Goal: Navigation & Orientation: Find specific page/section

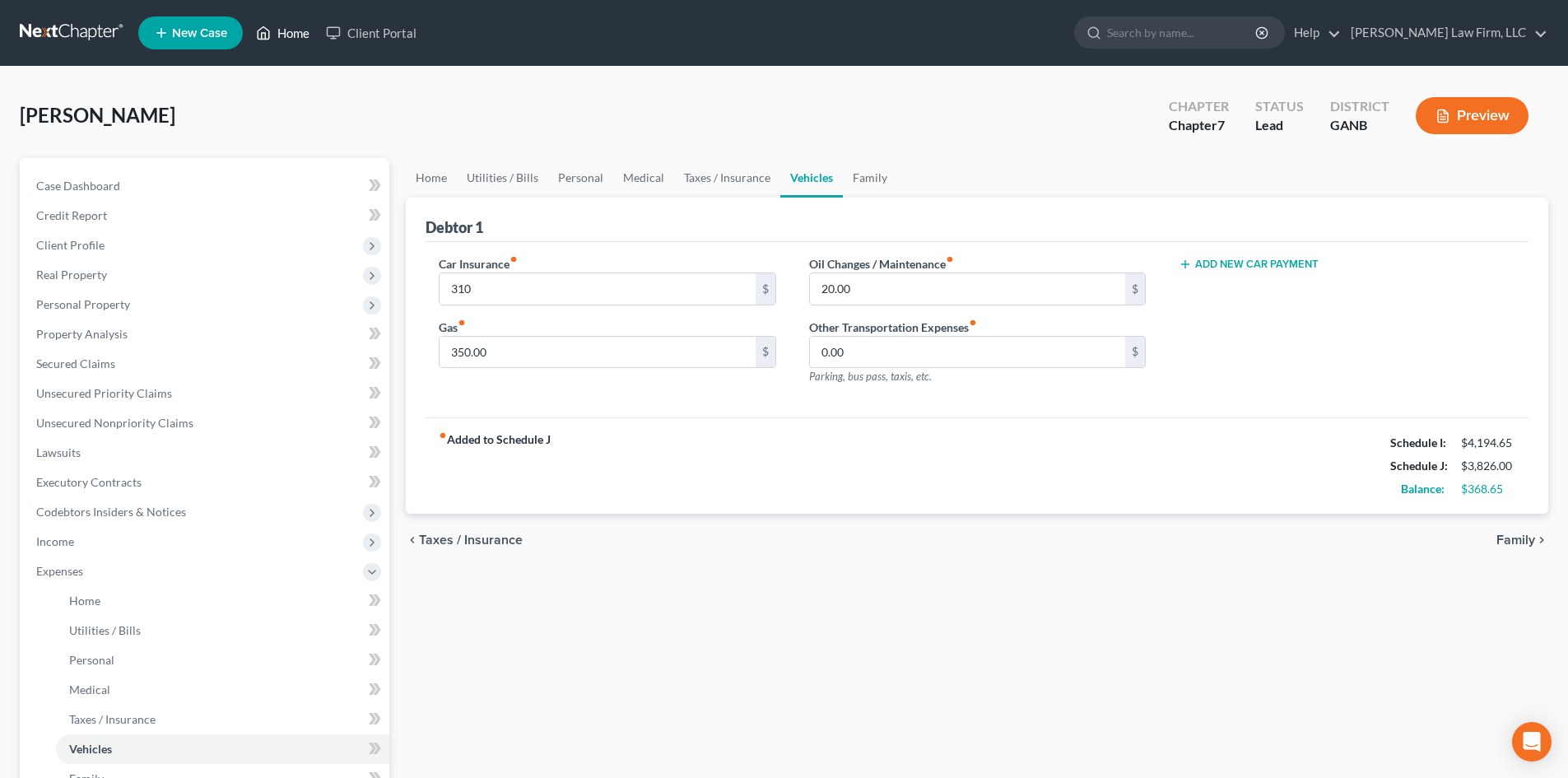
click at [284, 36] on link "Home" at bounding box center [283, 33] width 70 height 30
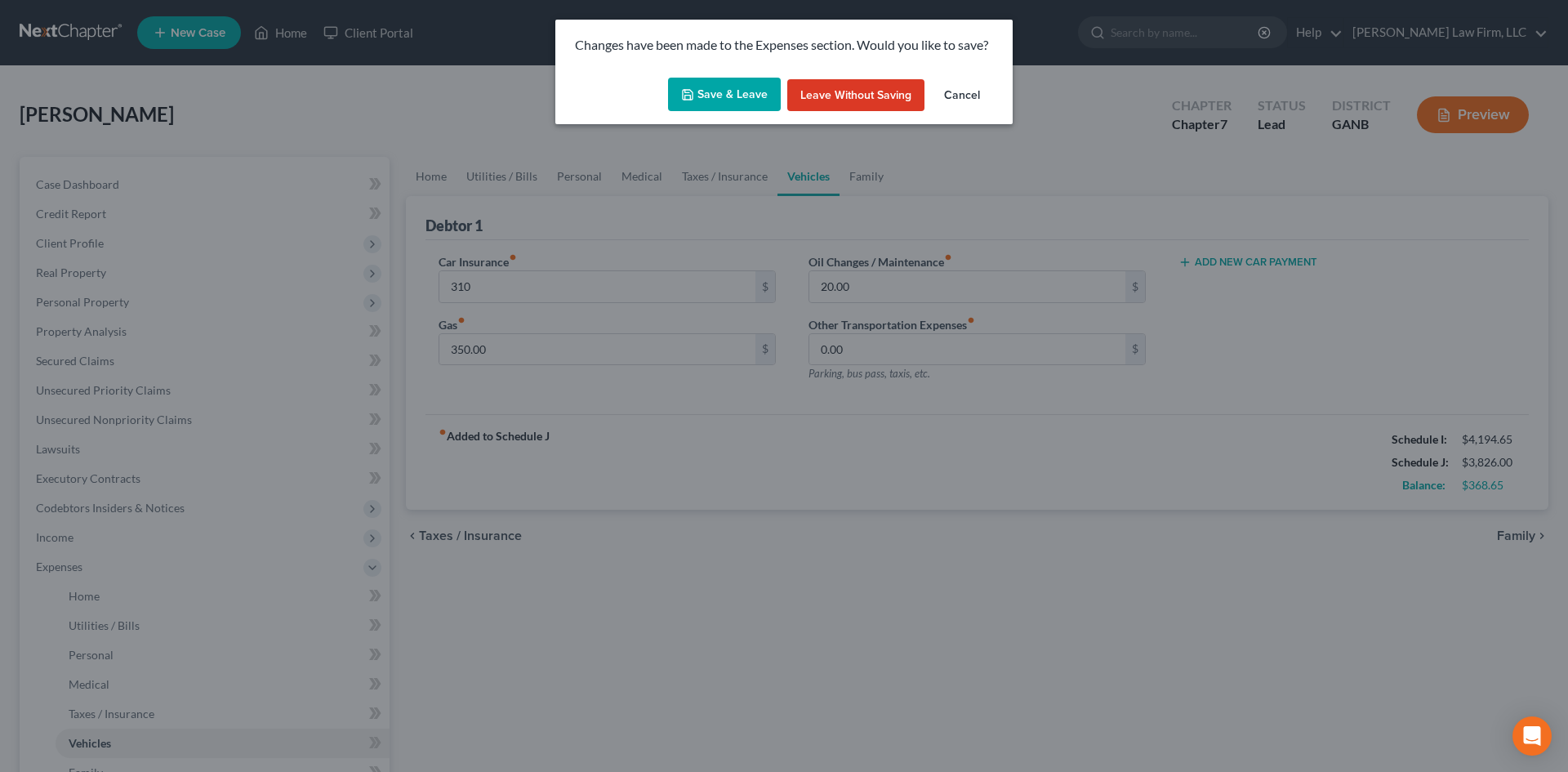
click at [672, 87] on button "Save & Leave" at bounding box center [725, 94] width 112 height 34
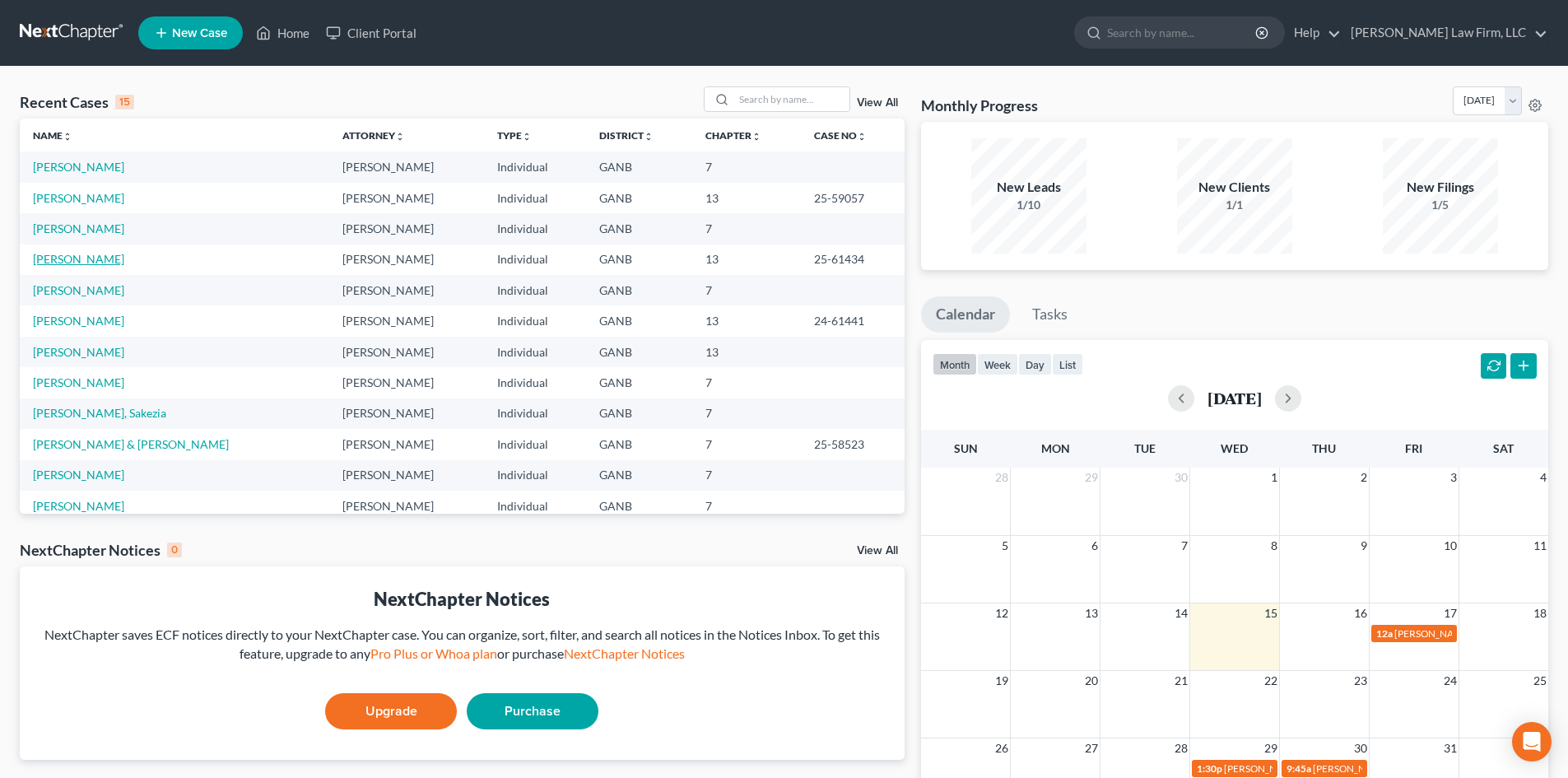
click at [59, 256] on link "[PERSON_NAME]" at bounding box center [78, 258] width 91 height 14
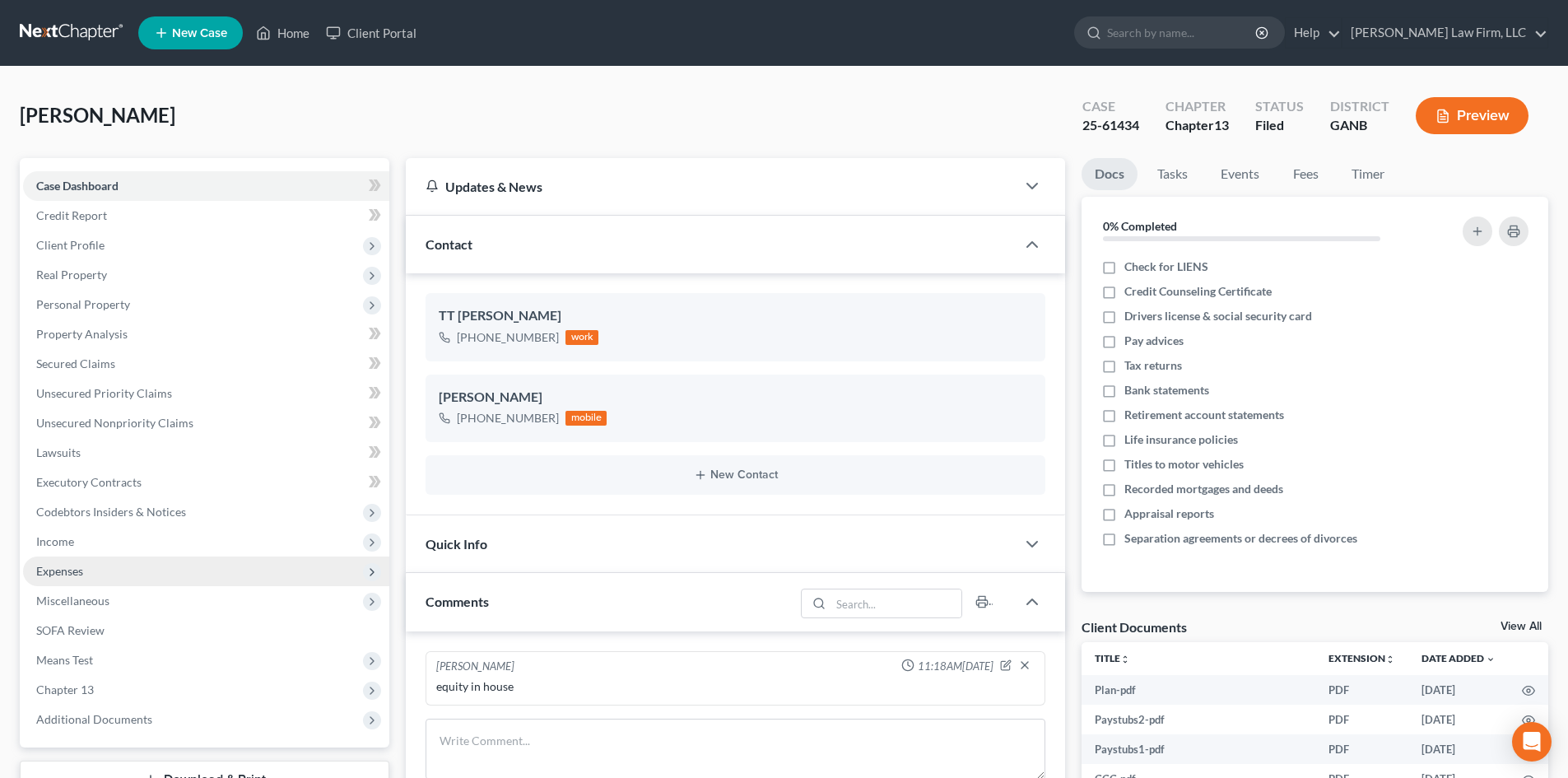
click at [72, 572] on span "Expenses" at bounding box center [59, 571] width 46 height 14
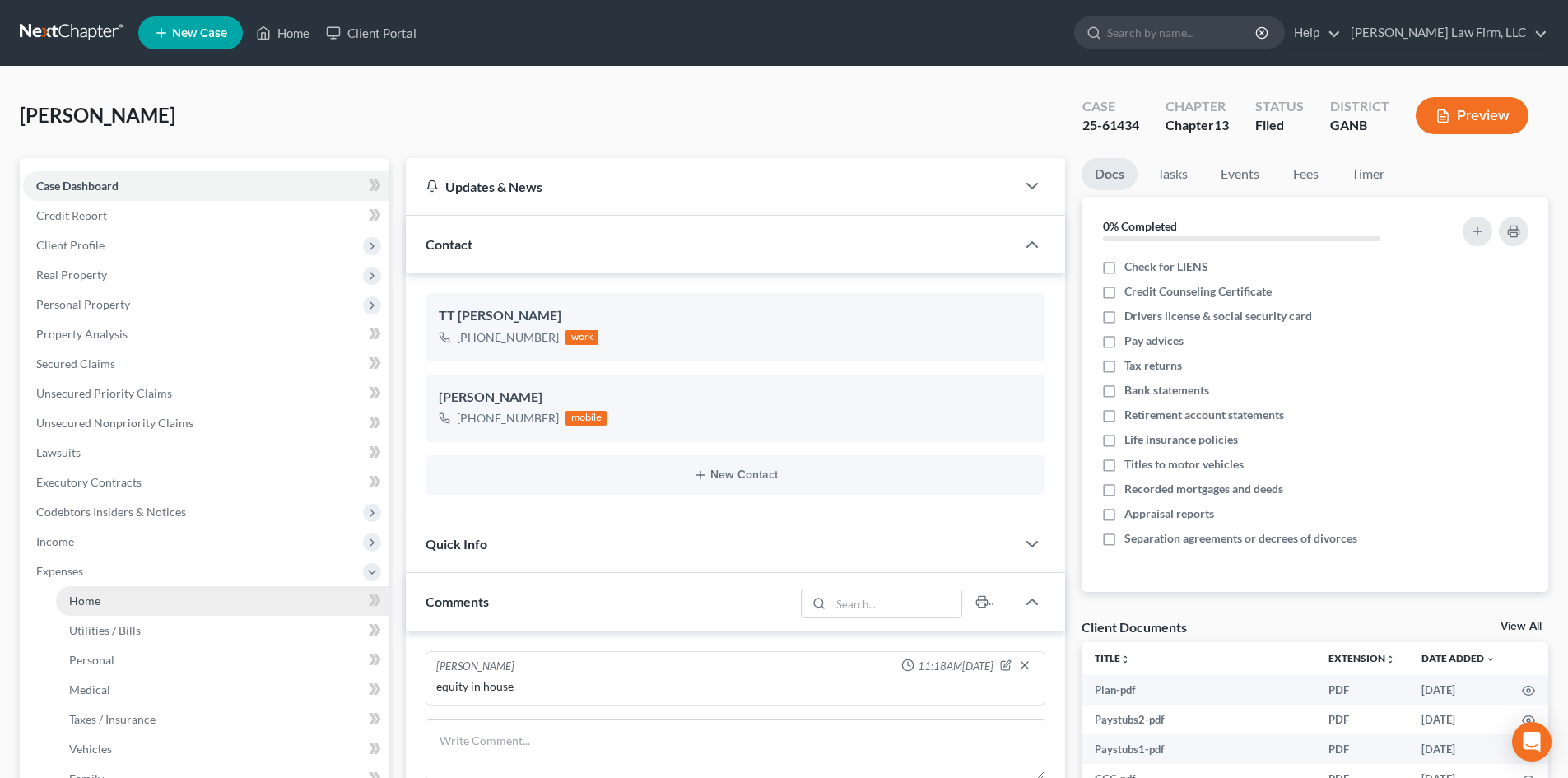
click at [95, 603] on span "Home" at bounding box center [85, 600] width 32 height 14
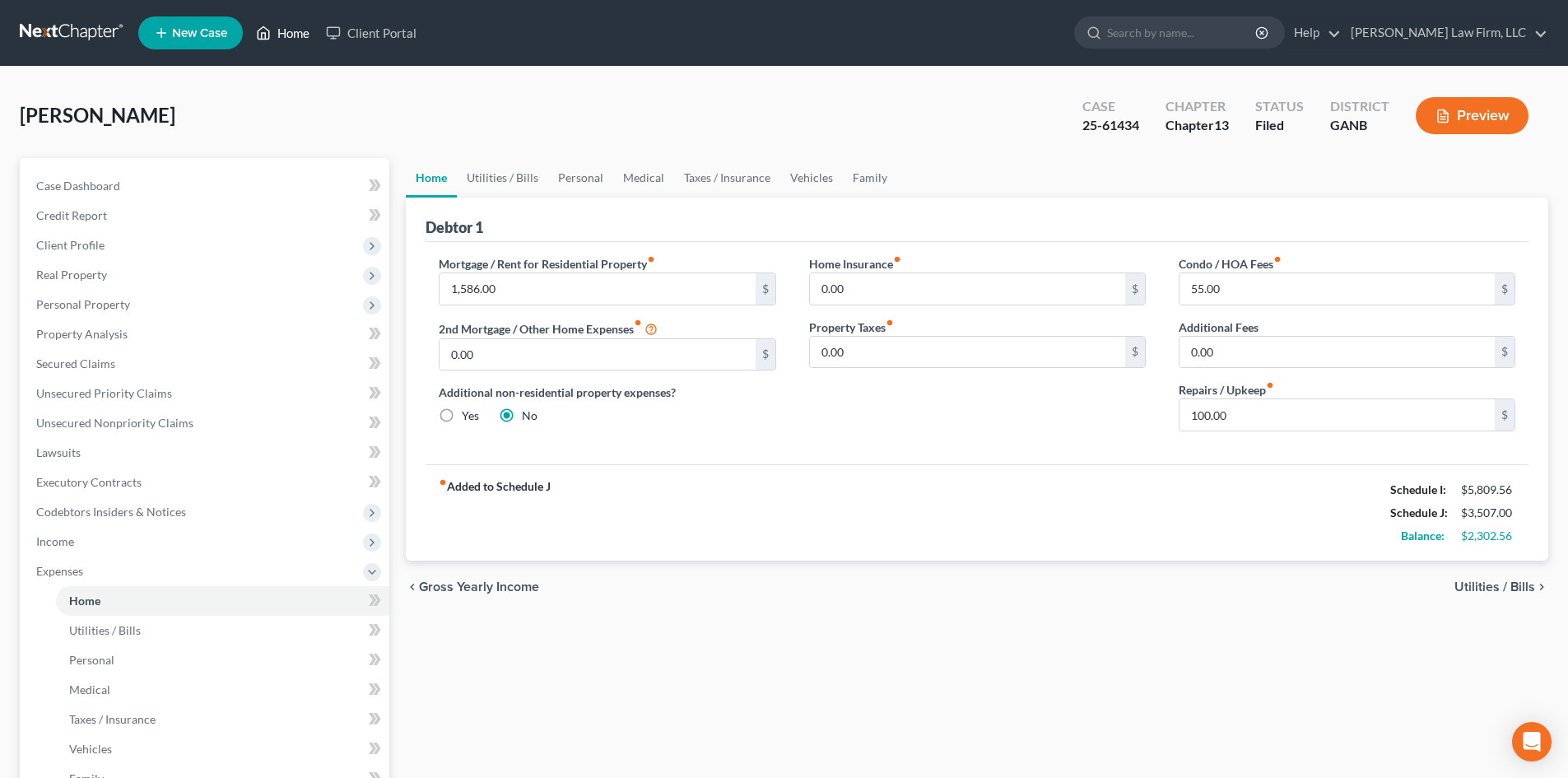
click at [267, 43] on link "Home" at bounding box center [283, 33] width 70 height 30
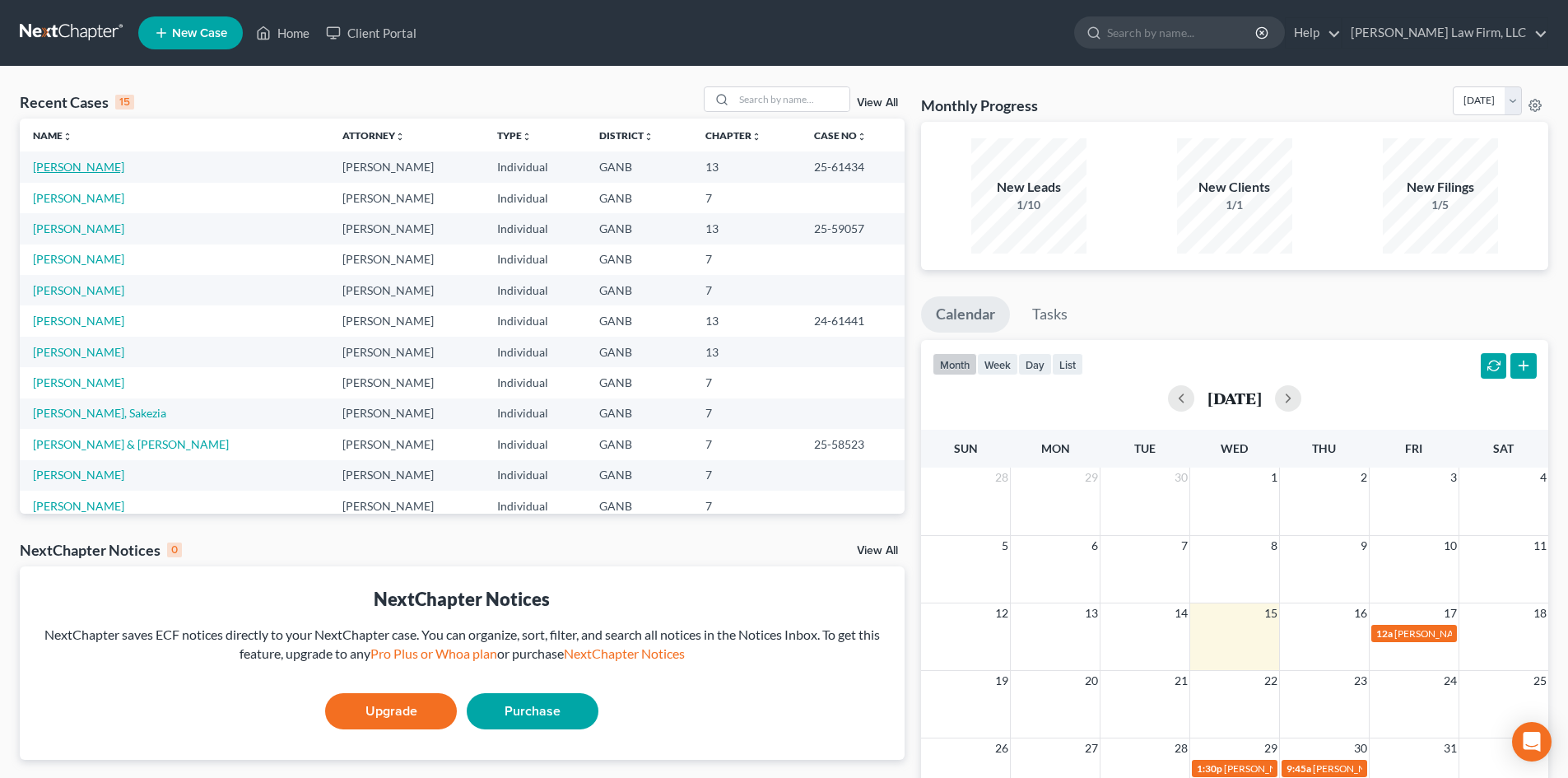
click at [70, 168] on link "[PERSON_NAME]" at bounding box center [78, 166] width 91 height 14
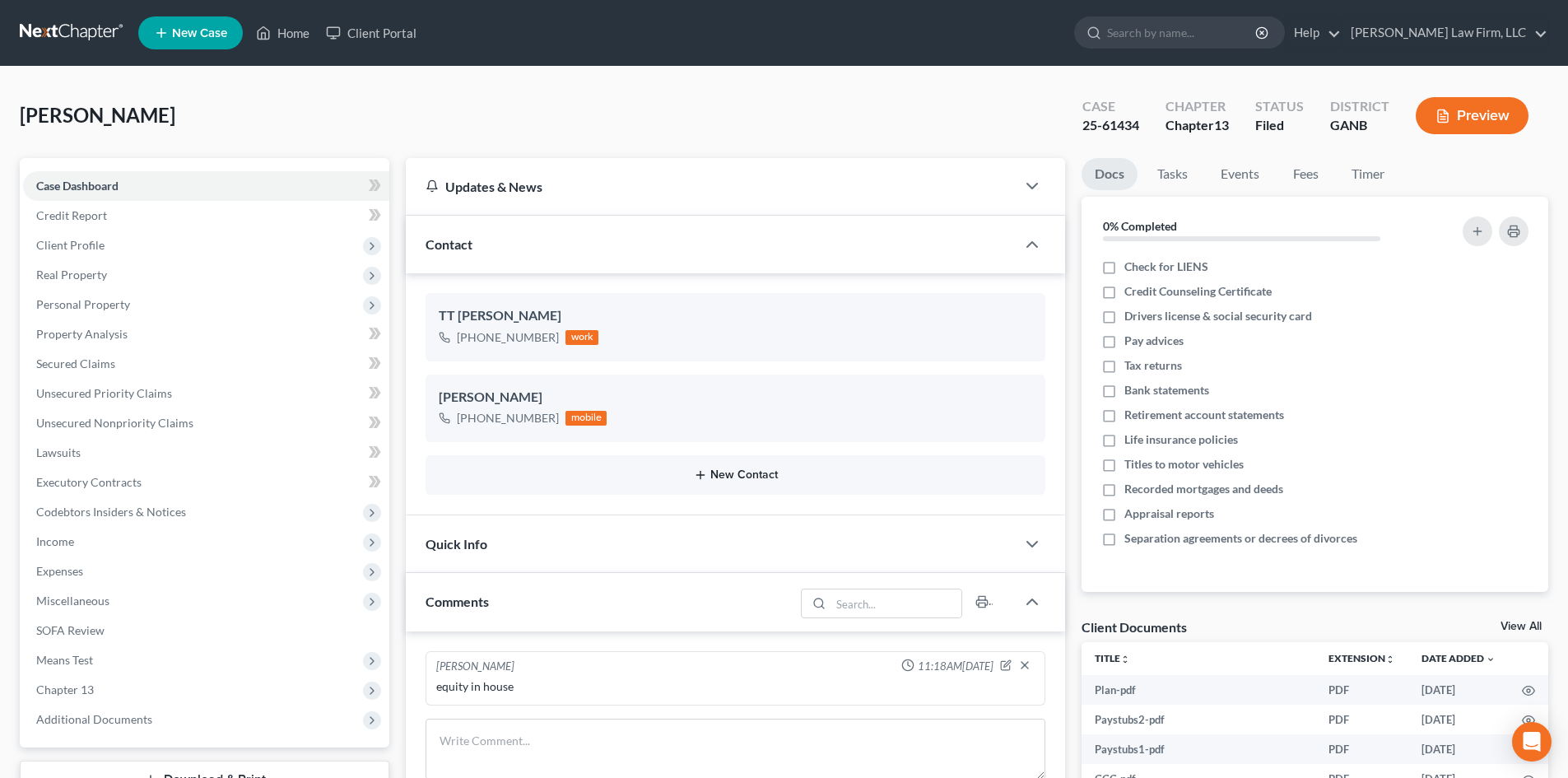
scroll to position [306, 0]
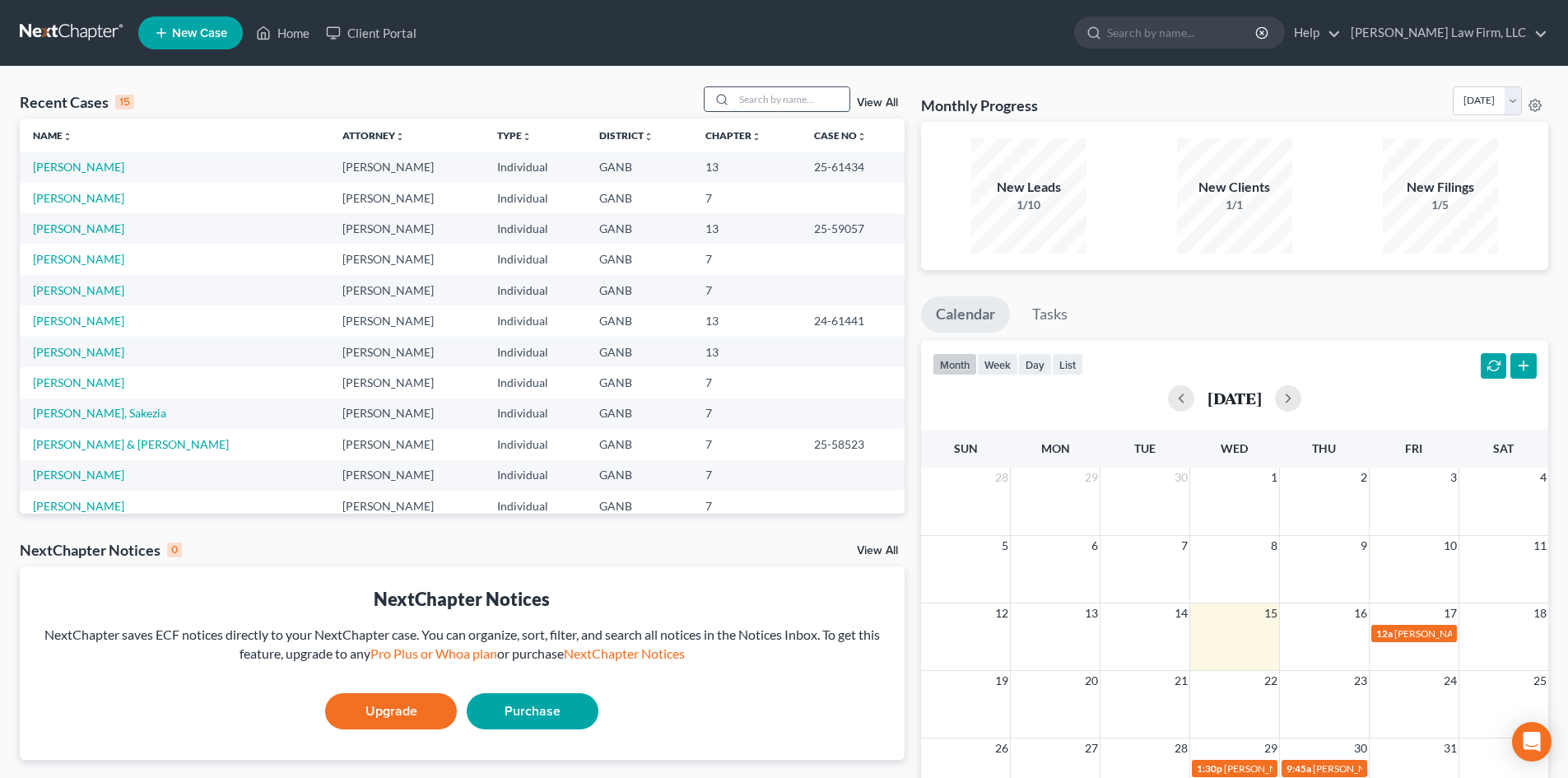
click at [805, 98] on input "search" at bounding box center [792, 99] width 115 height 24
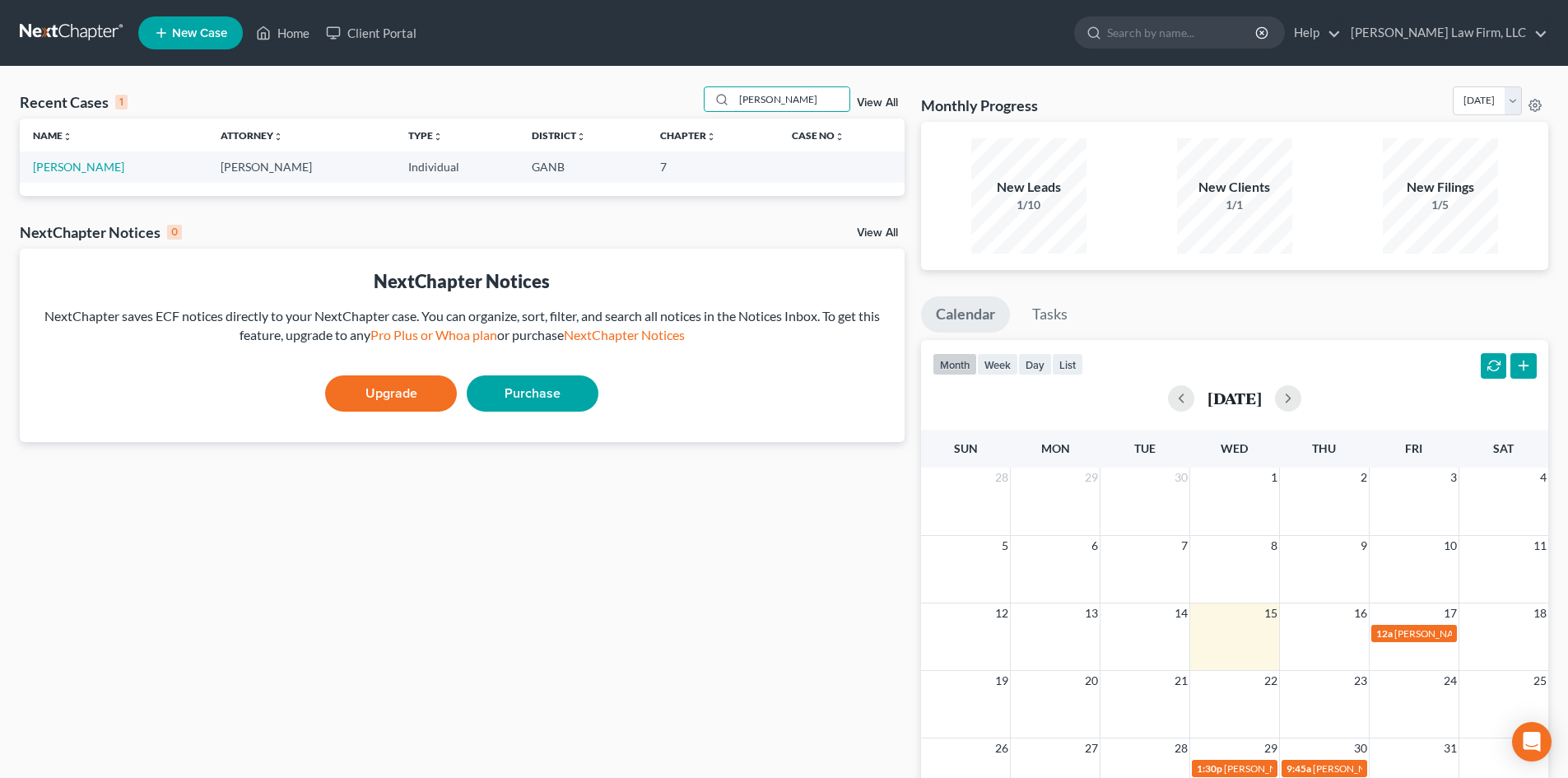
type input "collins"
